Goal: Navigation & Orientation: Understand site structure

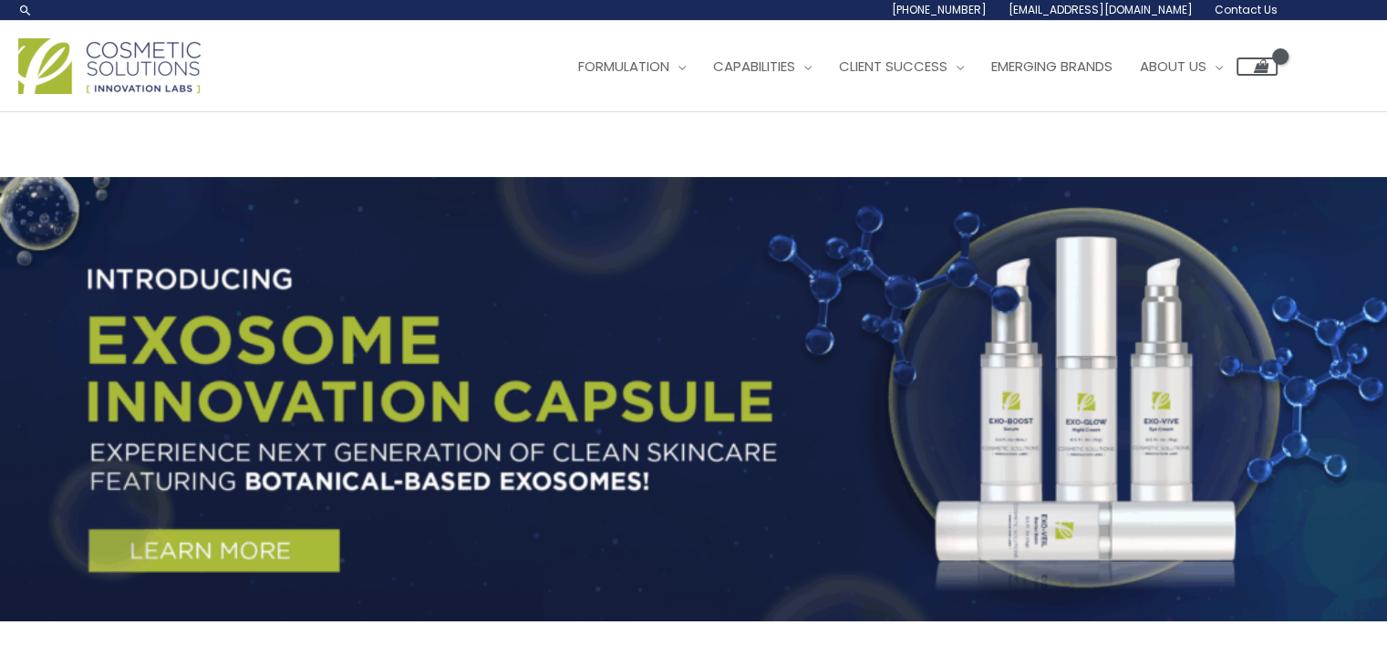
scroll to position [91, 0]
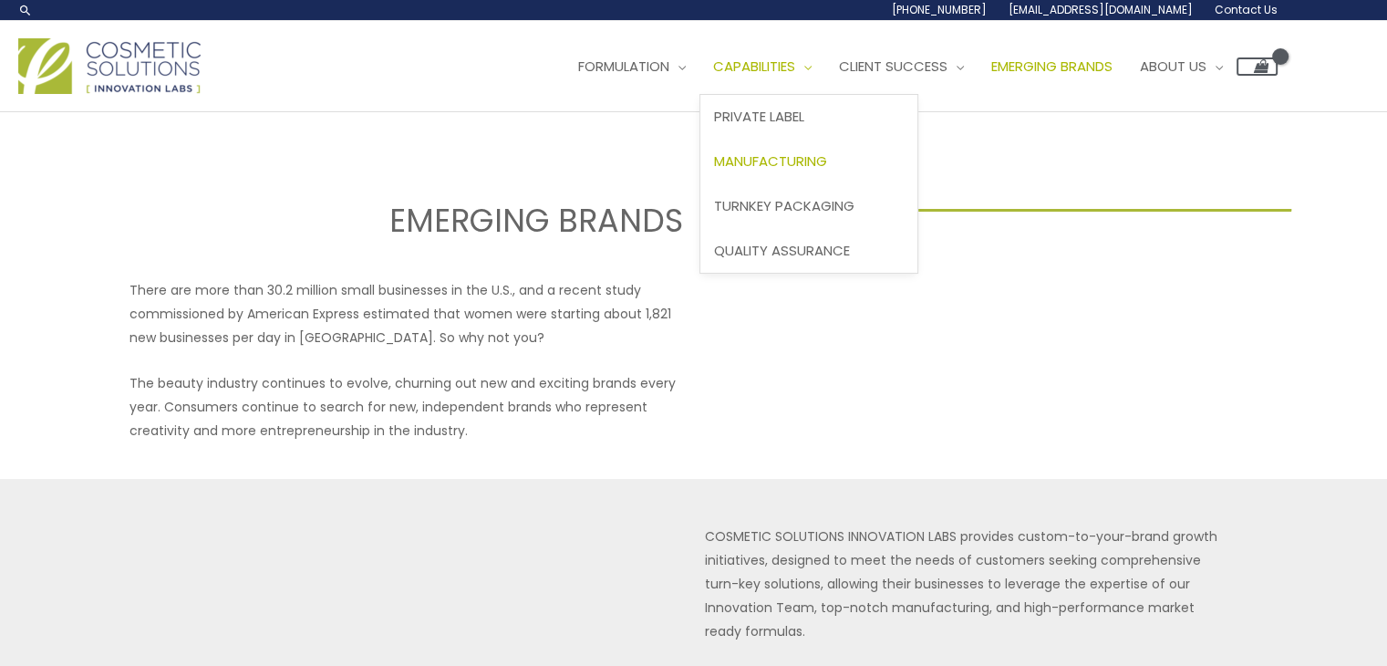
click at [714, 171] on span "Manufacturing" at bounding box center [770, 160] width 113 height 19
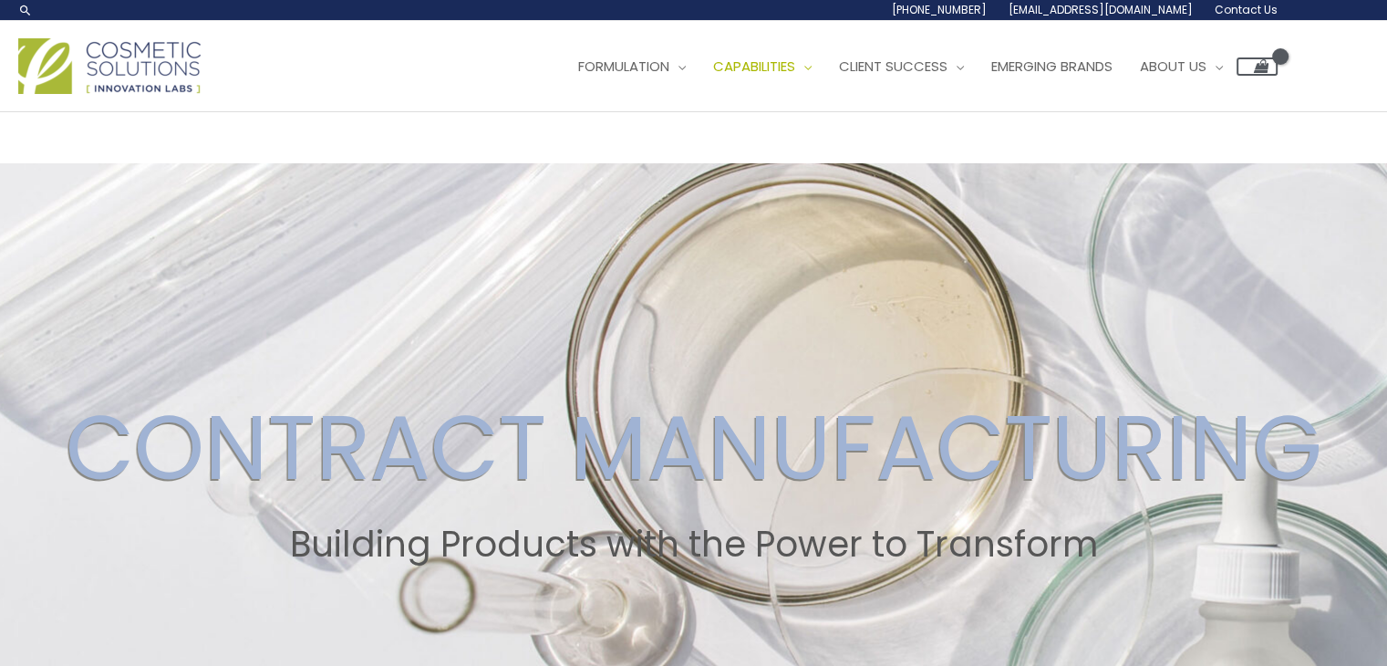
drag, startPoint x: 923, startPoint y: 329, endPoint x: 363, endPoint y: 7, distance: 645.9
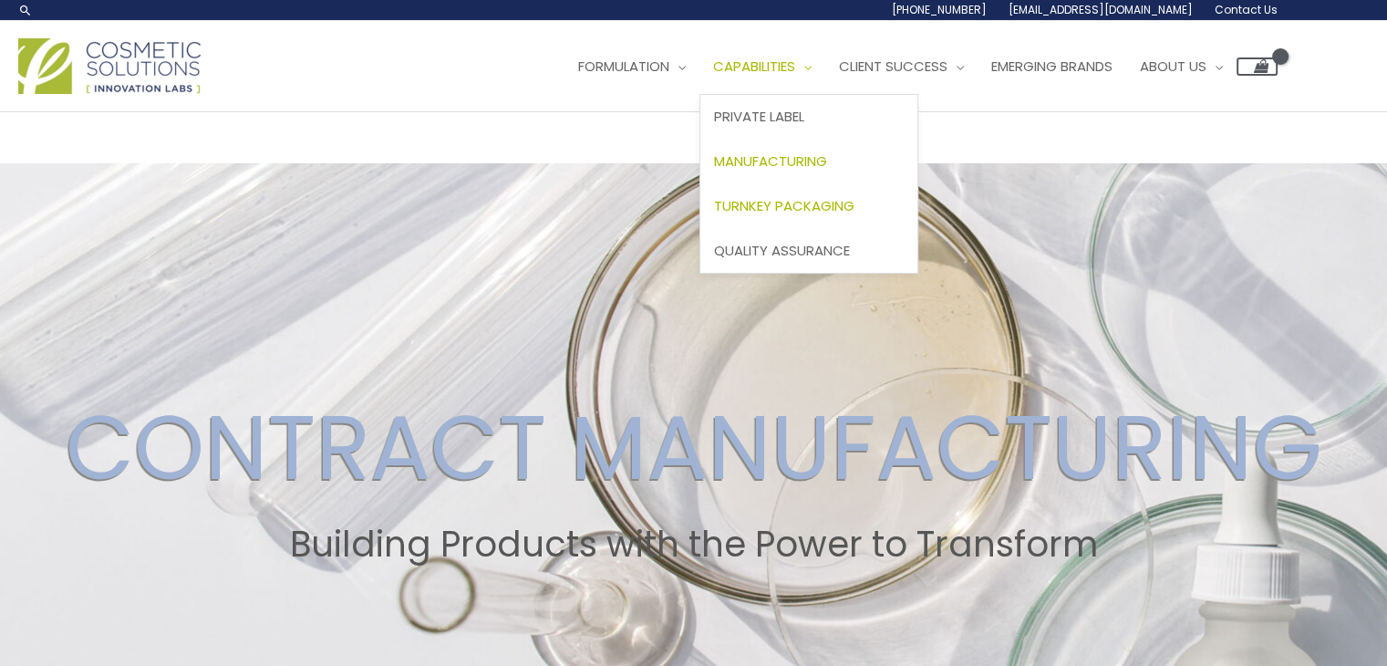
click at [714, 215] on span "Turnkey Packaging" at bounding box center [784, 205] width 140 height 19
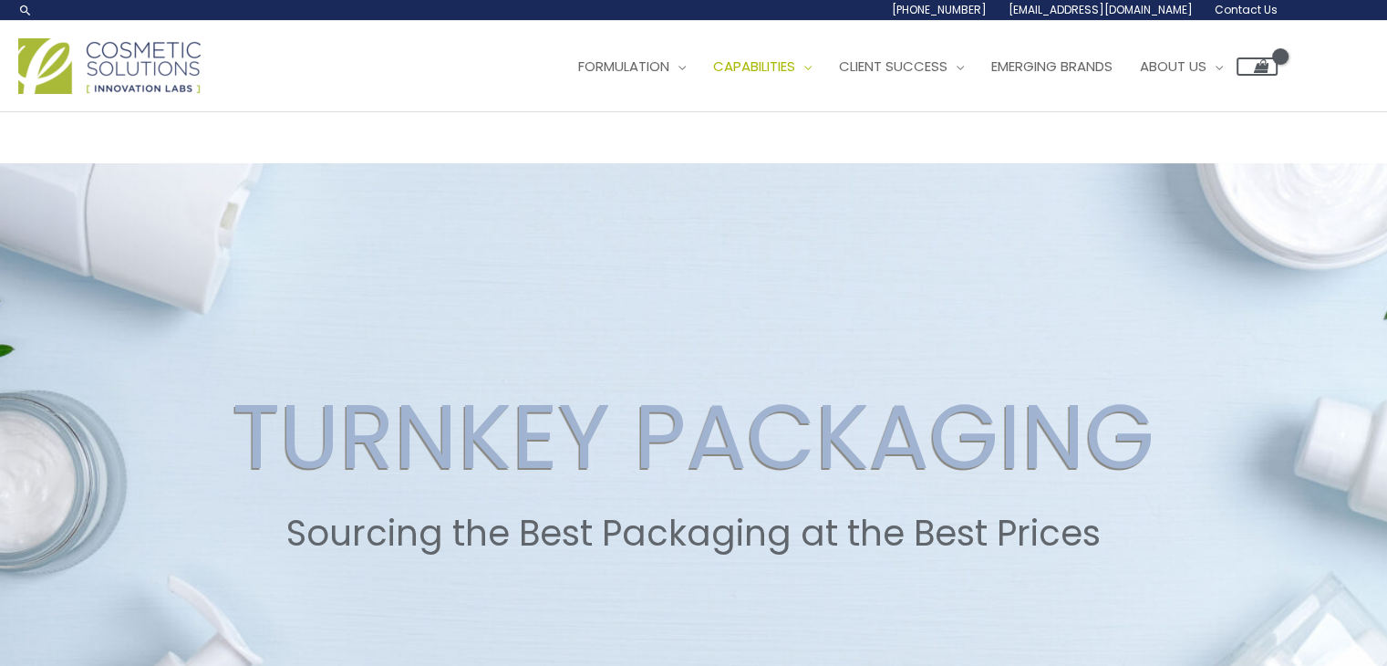
drag, startPoint x: 795, startPoint y: 342, endPoint x: 532, endPoint y: 39, distance: 401.4
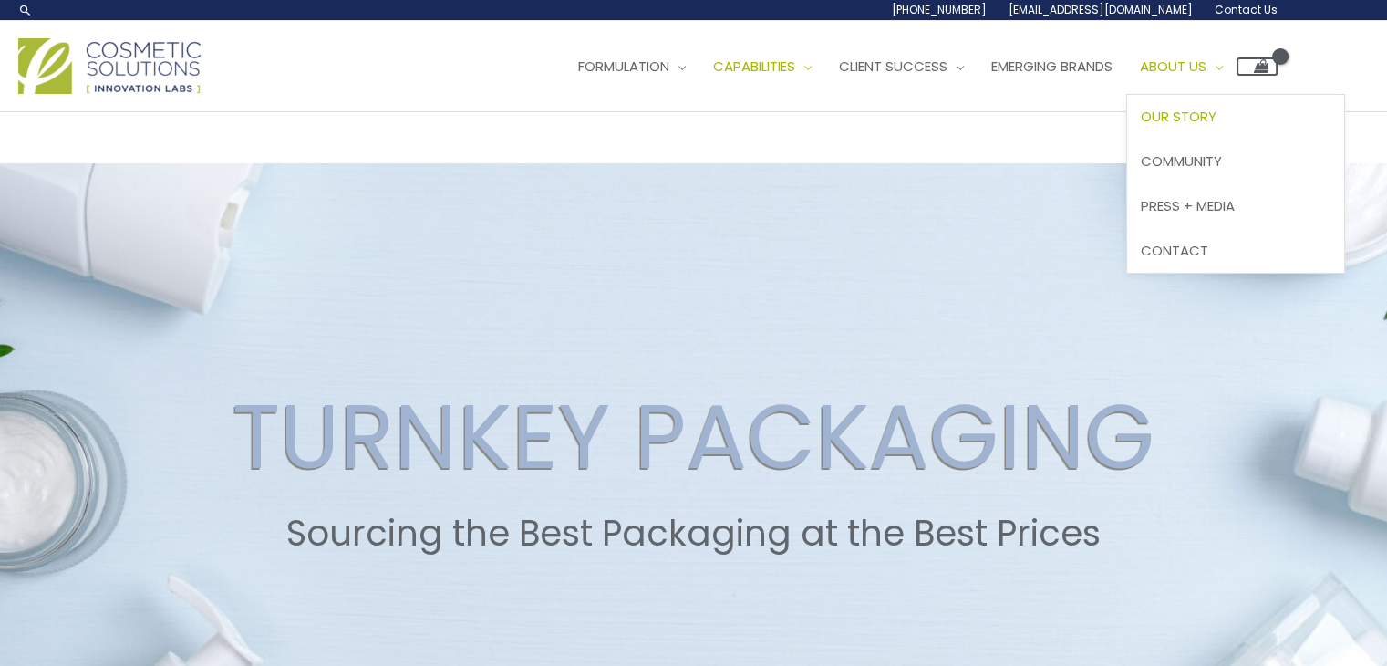
click at [1141, 126] on span "Our Story" at bounding box center [1179, 116] width 76 height 19
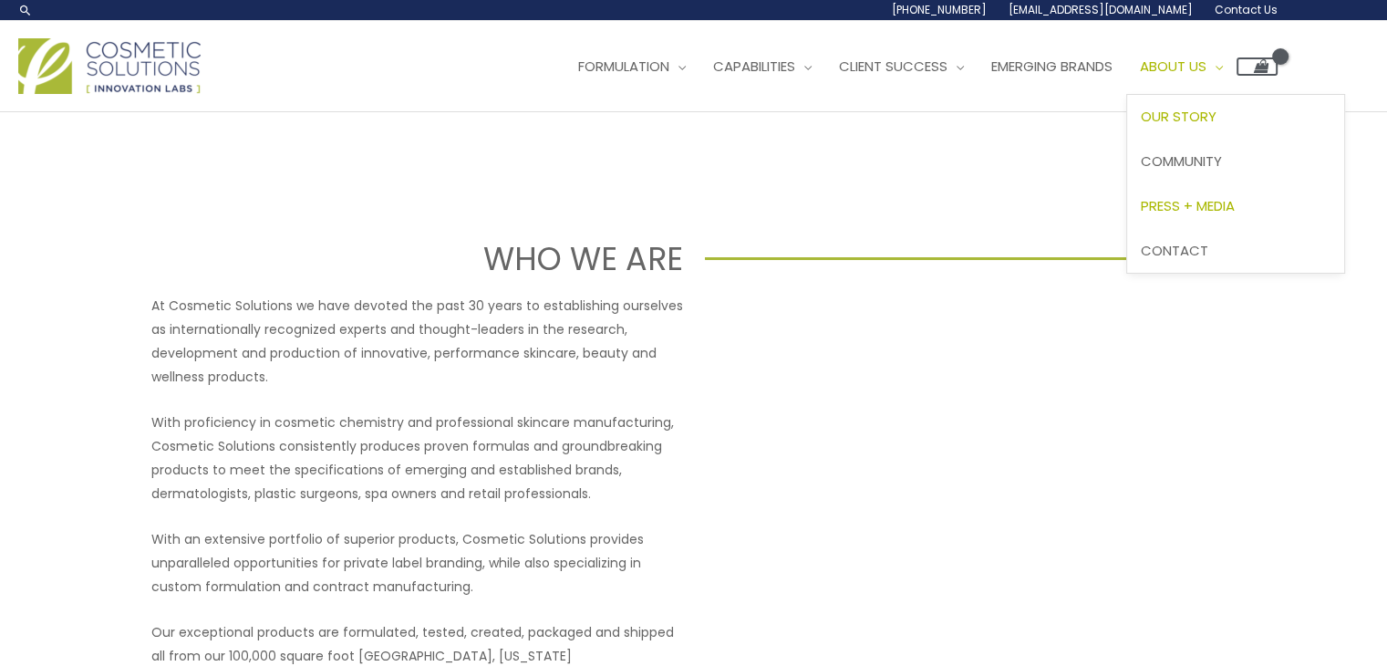
click at [1141, 215] on span "Press + Media" at bounding box center [1188, 205] width 94 height 19
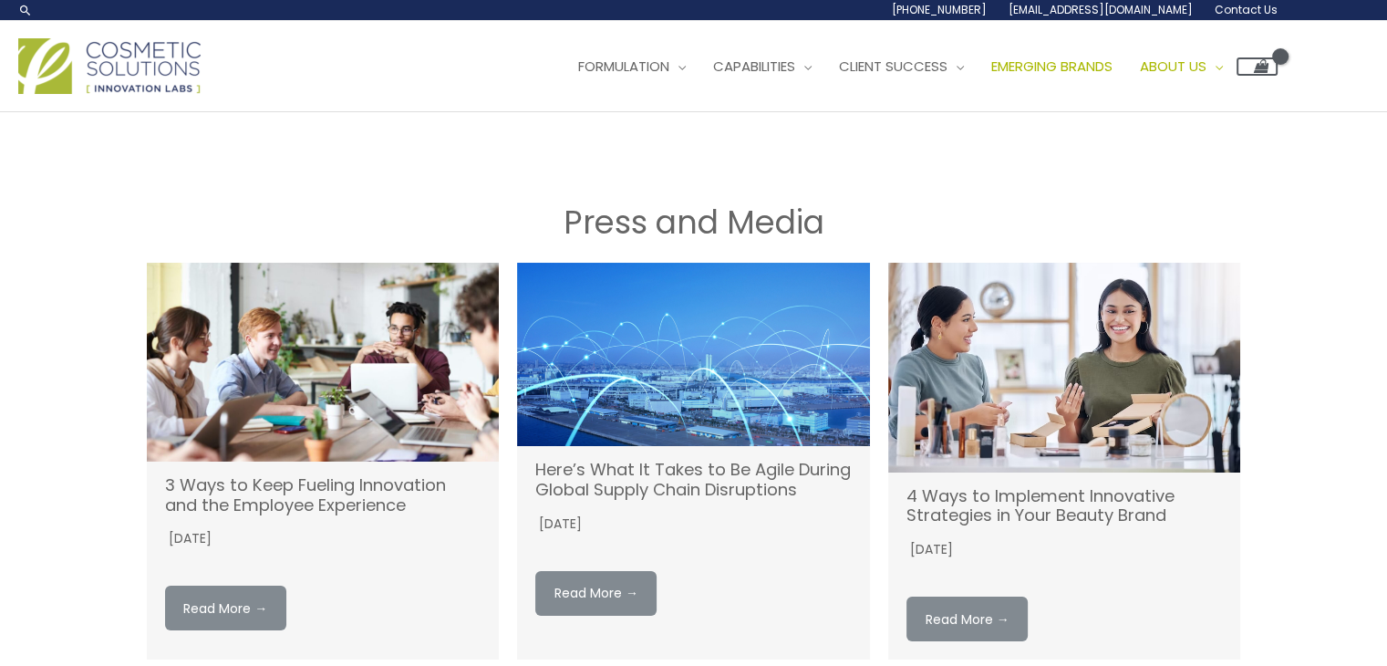
click at [978, 94] on link "Emerging Brands" at bounding box center [1052, 66] width 149 height 55
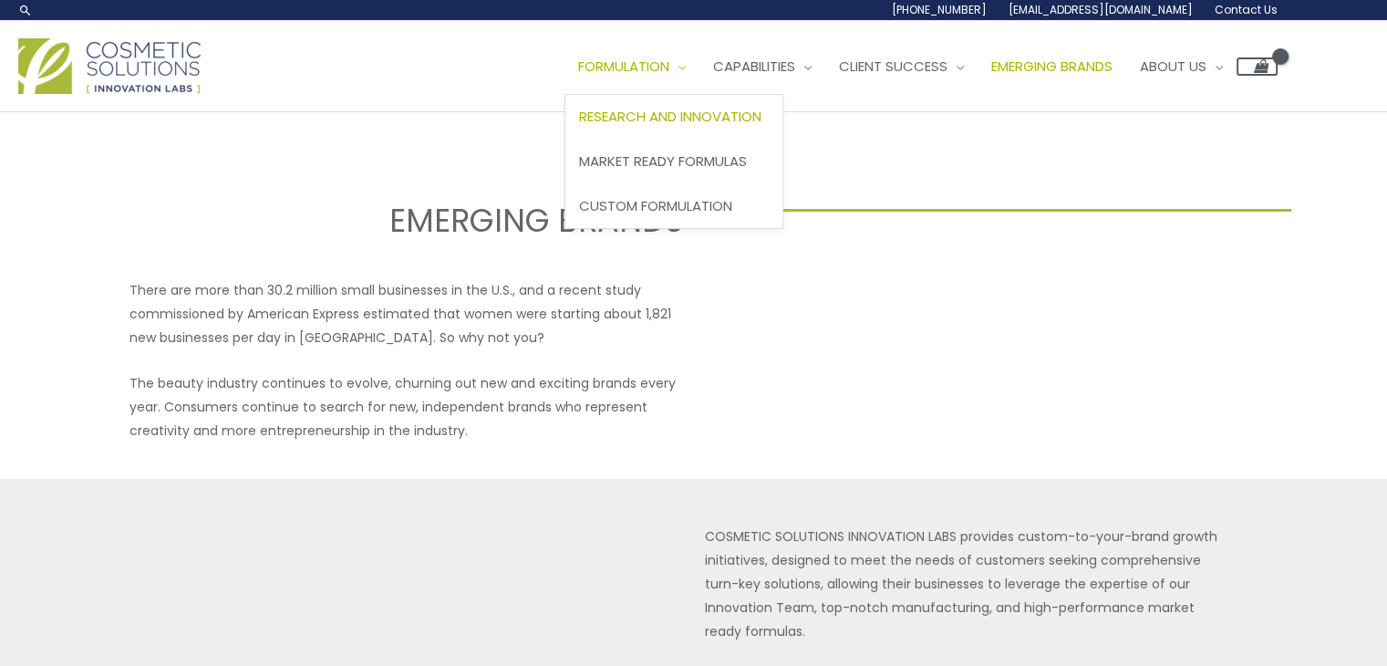
click at [579, 126] on span "Research and Innovation" at bounding box center [670, 116] width 182 height 19
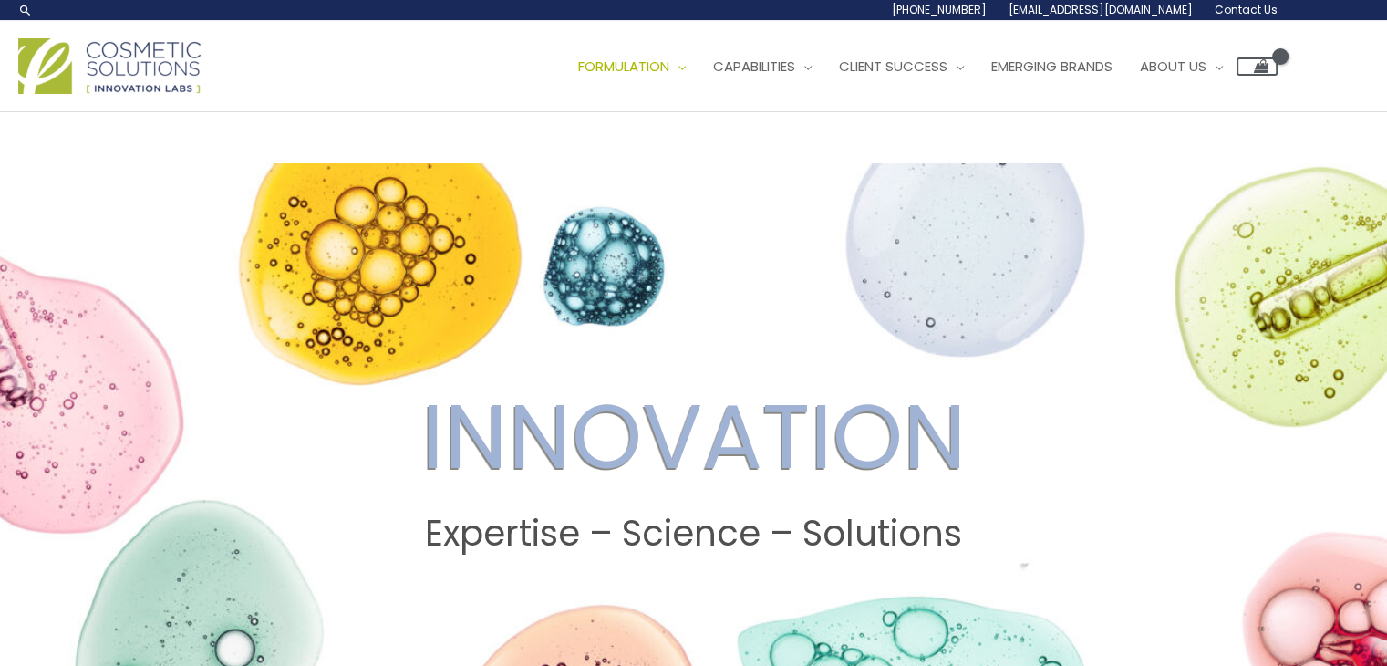
drag, startPoint x: 841, startPoint y: 473, endPoint x: 524, endPoint y: 78, distance: 506.8
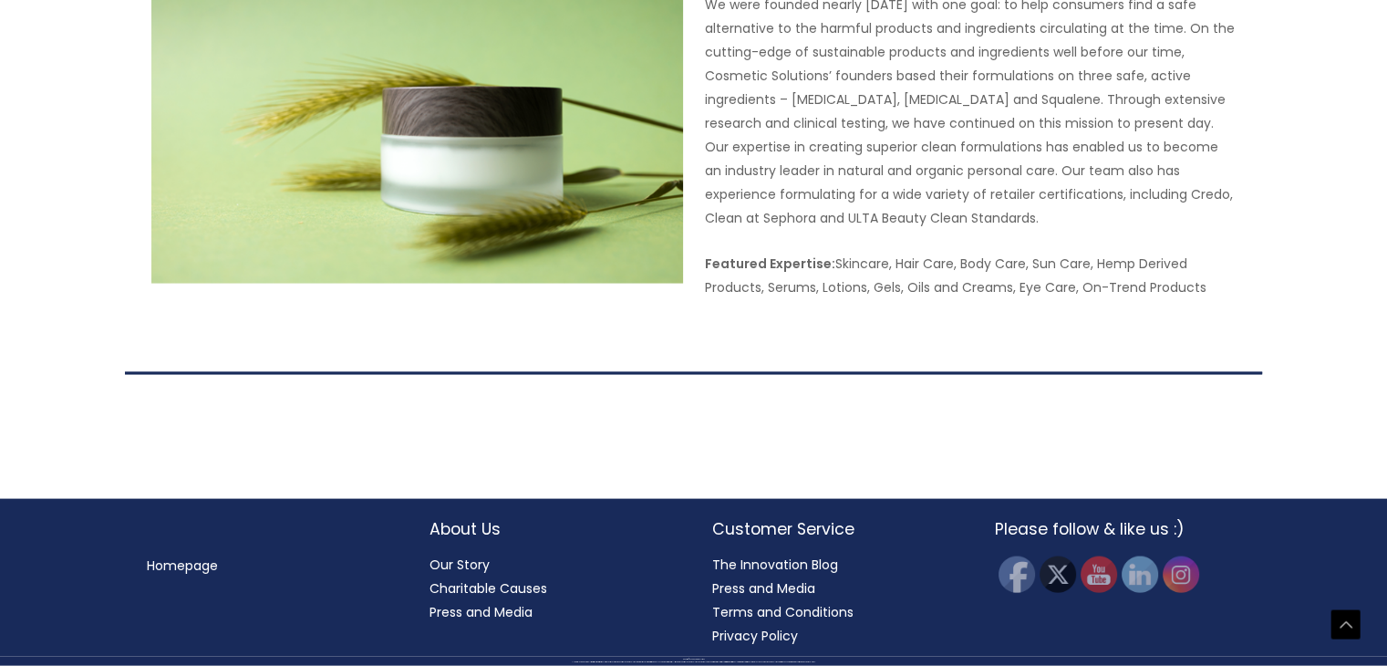
scroll to position [4065, 0]
